Goal: Use online tool/utility

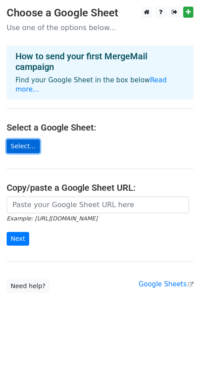
click at [31, 139] on link "Select..." at bounding box center [23, 146] width 33 height 14
click at [13, 140] on link "Select..." at bounding box center [23, 146] width 33 height 14
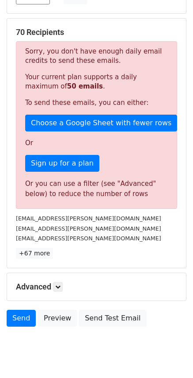
scroll to position [174, 0]
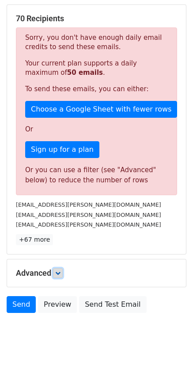
click at [56, 268] on link at bounding box center [58, 273] width 10 height 10
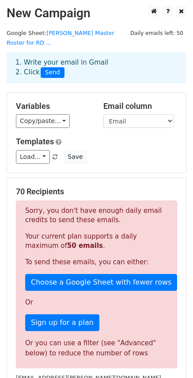
scroll to position [0, 0]
